Goal: Transaction & Acquisition: Register for event/course

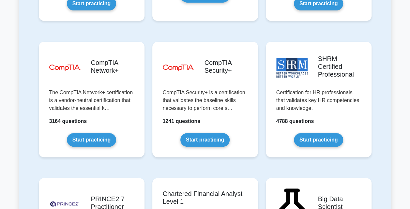
scroll to position [1271, 0]
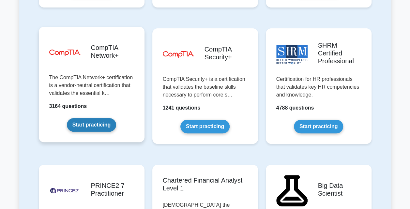
click at [102, 118] on link "Start practicing" at bounding box center [91, 125] width 49 height 14
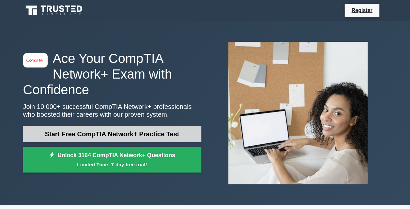
click at [149, 140] on link "Start Free CompTIA Network+ Practice Test" at bounding box center [112, 134] width 178 height 16
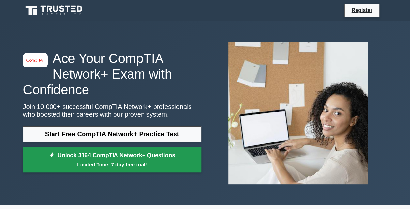
click at [170, 165] on small "Limited Time: 7-day free trial!" at bounding box center [112, 164] width 162 height 7
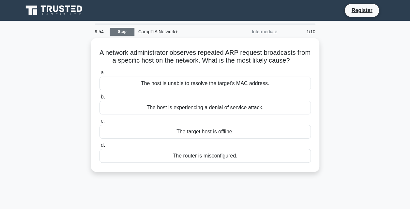
click at [120, 29] on link "Stop" at bounding box center [122, 32] width 24 height 8
click at [124, 31] on link "Stop" at bounding box center [122, 32] width 24 height 8
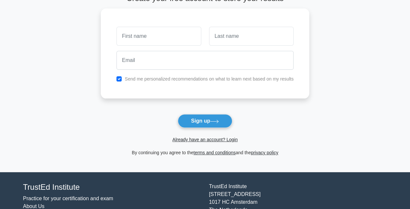
scroll to position [41, 0]
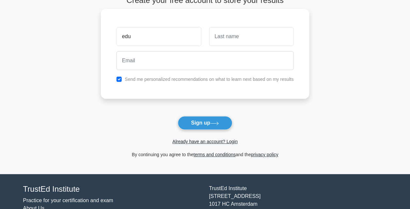
type input "edu"
click at [268, 41] on input "text" at bounding box center [251, 36] width 84 height 19
type input "khumalo"
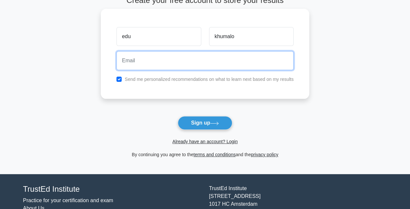
click at [255, 64] on input "email" at bounding box center [204, 60] width 177 height 19
type input "edukhumalo04@gmail.com"
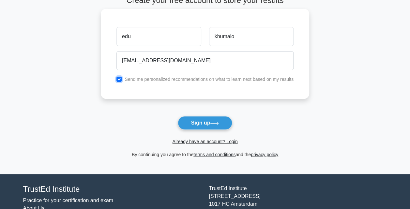
click at [118, 79] on input "checkbox" at bounding box center [118, 79] width 5 height 5
checkbox input "false"
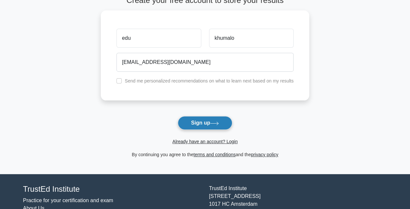
click at [201, 123] on button "Sign up" at bounding box center [205, 123] width 55 height 14
